Goal: Navigation & Orientation: Find specific page/section

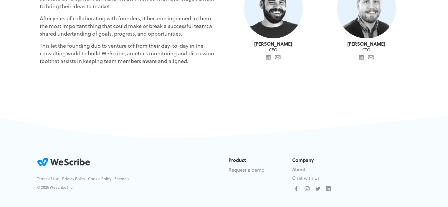
scroll to position [188, 0]
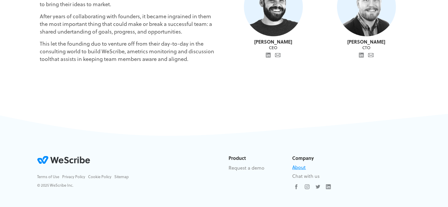
click at [303, 168] on link "About" at bounding box center [299, 167] width 14 height 7
